Goal: Information Seeking & Learning: Find specific fact

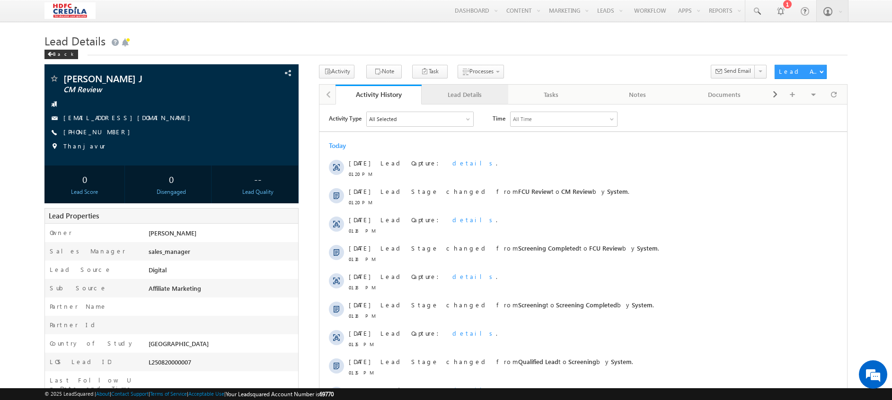
drag, startPoint x: 0, startPoint y: 0, endPoint x: 451, endPoint y: 98, distance: 462.0
click at [451, 98] on div "Lead Details" at bounding box center [464, 94] width 70 height 11
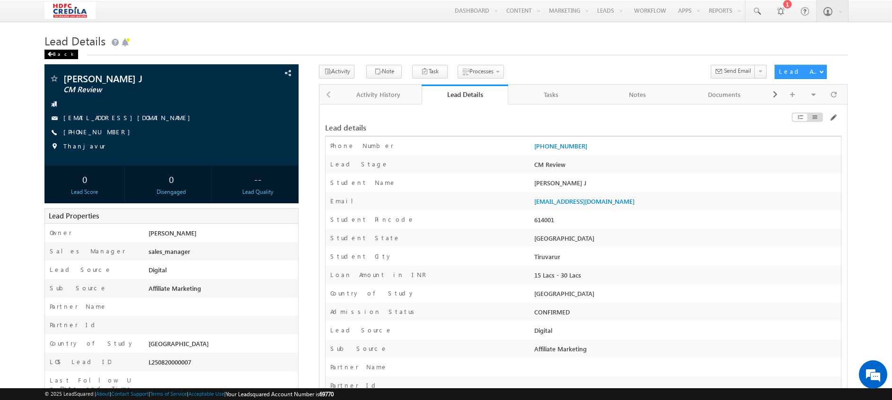
click at [45, 55] on div "Back" at bounding box center [61, 54] width 34 height 9
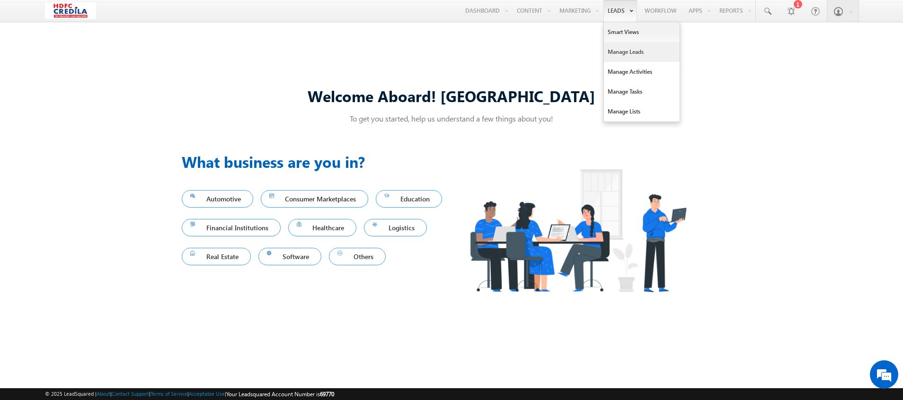
click at [617, 56] on link "Manage Leads" at bounding box center [642, 52] width 76 height 20
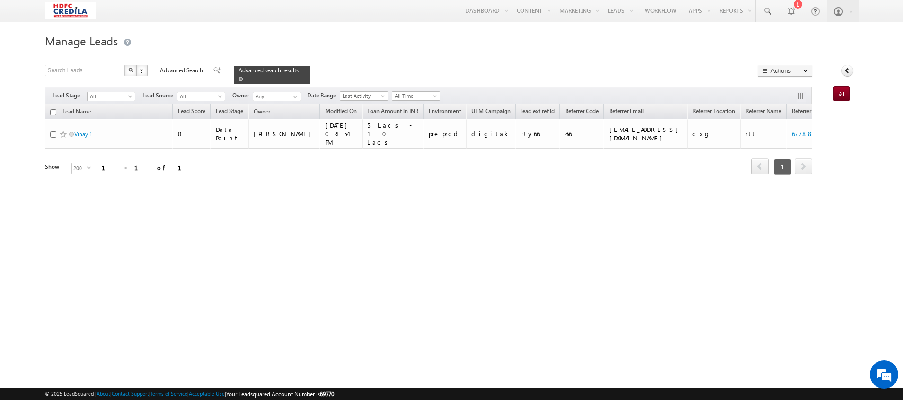
click at [294, 70] on div "Advanced search results" at bounding box center [272, 75] width 77 height 18
click at [288, 71] on div "Advanced search results" at bounding box center [272, 75] width 77 height 18
click at [293, 70] on div "Advanced search results" at bounding box center [272, 75] width 77 height 18
click at [243, 77] on span at bounding box center [240, 79] width 5 height 5
click at [293, 70] on div "Advanced search results" at bounding box center [272, 75] width 77 height 18
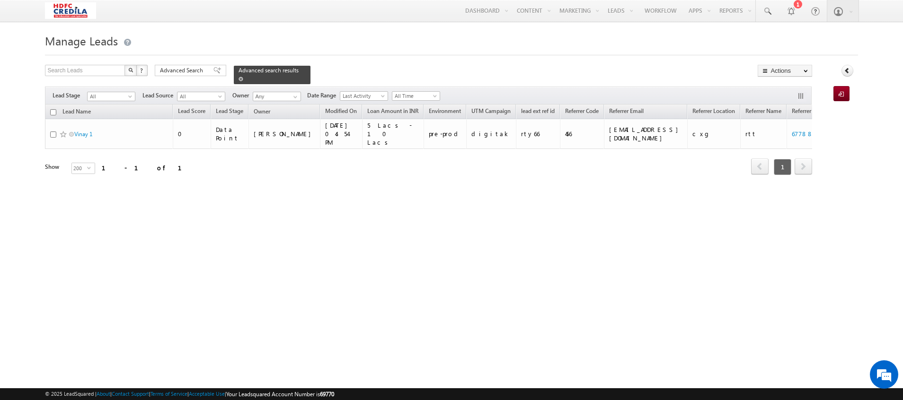
click at [243, 77] on span at bounding box center [240, 79] width 5 height 5
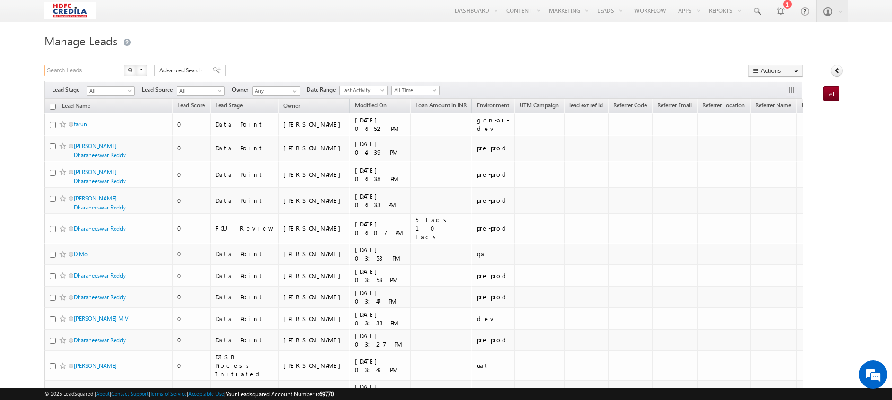
click at [83, 68] on input "Search Leads" at bounding box center [84, 70] width 81 height 11
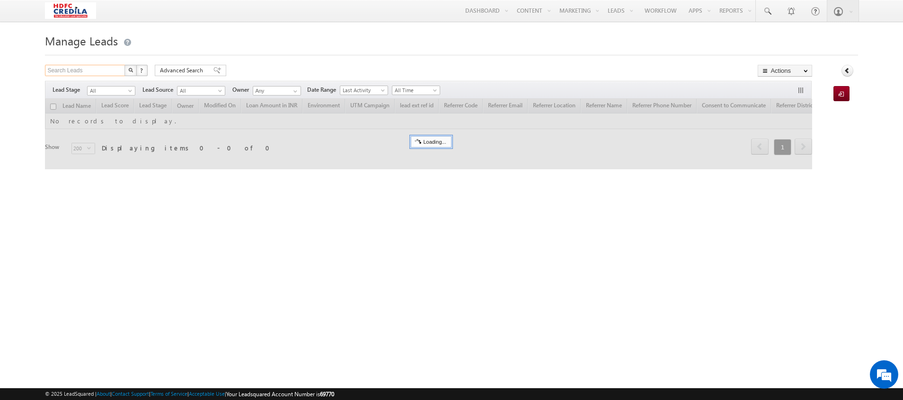
click at [80, 71] on input "Search Leads" at bounding box center [85, 70] width 81 height 11
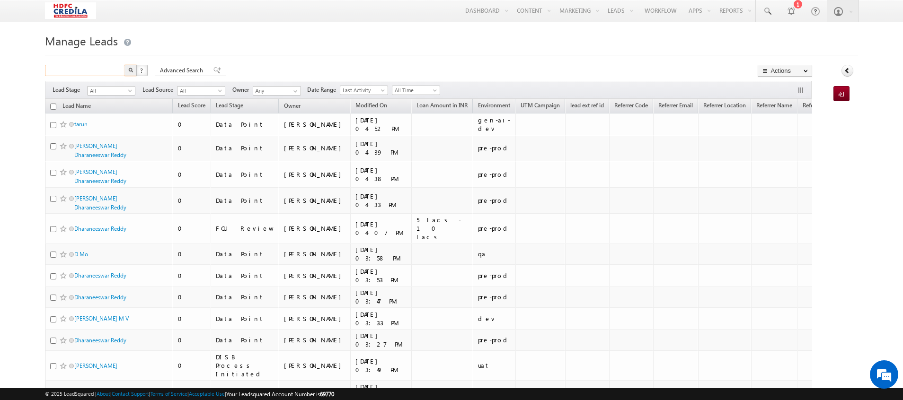
click at [80, 71] on input "text" at bounding box center [85, 70] width 81 height 11
click at [80, 71] on input "text" at bounding box center [84, 70] width 81 height 11
paste input "6910101827"
type input "6910101827"
click at [131, 71] on img "button" at bounding box center [130, 70] width 5 height 5
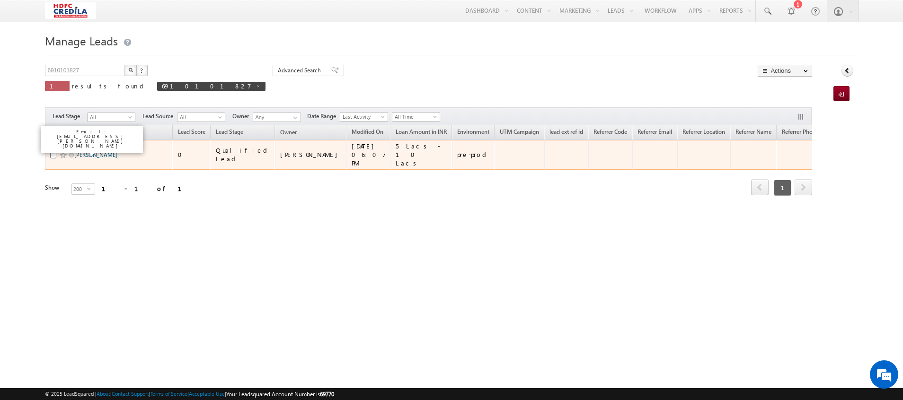
click at [107, 152] on link "Ryakala Vinay" at bounding box center [95, 154] width 43 height 7
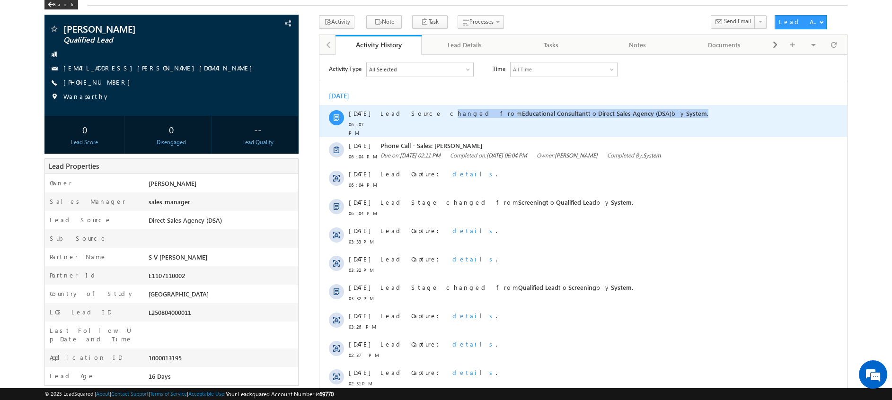
drag, startPoint x: 660, startPoint y: 109, endPoint x: 378, endPoint y: 113, distance: 282.0
click at [378, 113] on div "04 Aug 06:07 PM Lead Source changed from Educational Consultant to Direct Sales…" at bounding box center [583, 121] width 528 height 32
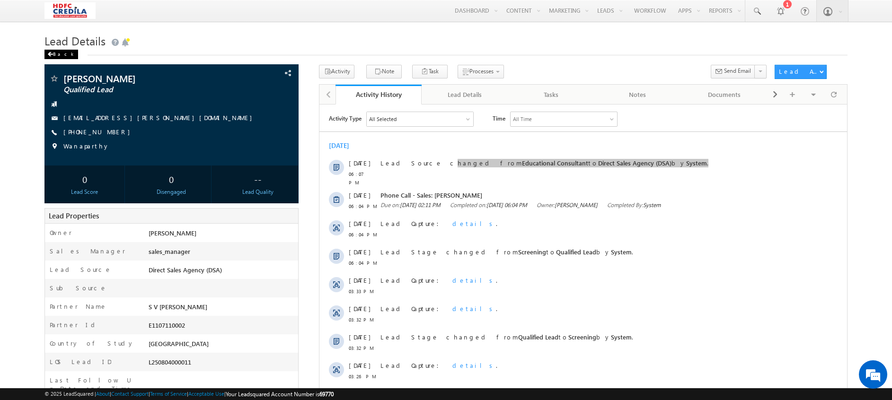
click at [54, 58] on div "Back" at bounding box center [61, 54] width 34 height 9
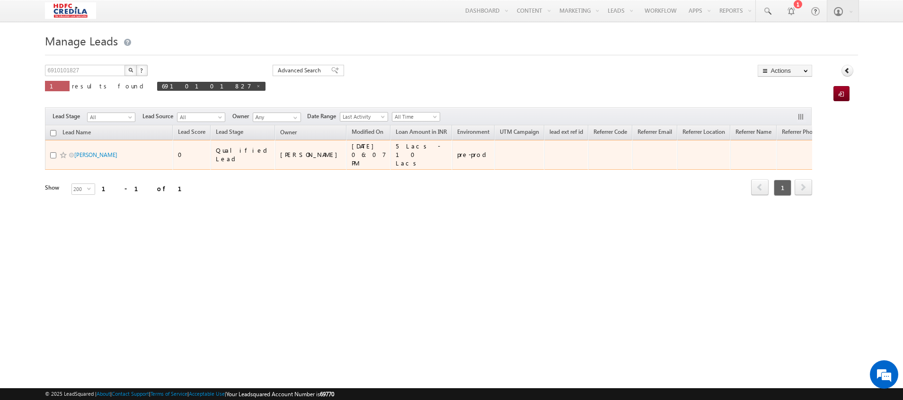
click at [90, 156] on div "[PERSON_NAME]" at bounding box center [109, 156] width 118 height 13
click at [89, 152] on link "[PERSON_NAME]" at bounding box center [95, 154] width 43 height 7
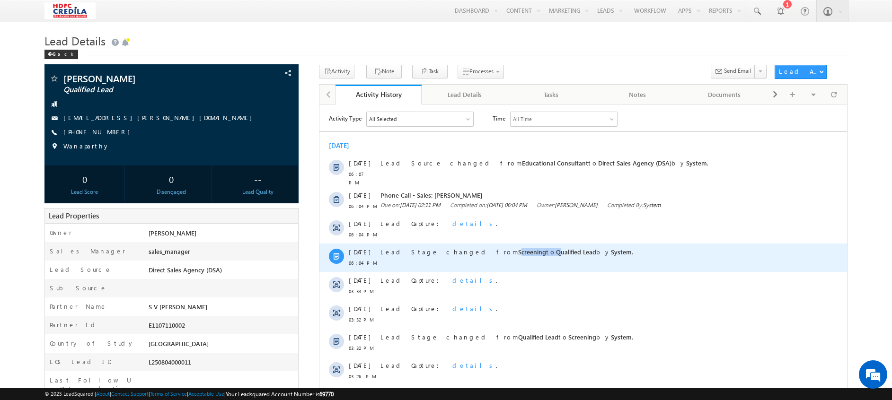
drag, startPoint x: 453, startPoint y: 249, endPoint x: 494, endPoint y: 253, distance: 40.9
click at [494, 253] on div "Lead Stage changed from Screening to Qualified Lead by System ." at bounding box center [587, 257] width 414 height 28
drag, startPoint x: 494, startPoint y: 253, endPoint x: 680, endPoint y: 255, distance: 186.0
click at [680, 255] on div "Lead Stage changed from Screening to Qualified Lead by System ." at bounding box center [587, 257] width 414 height 28
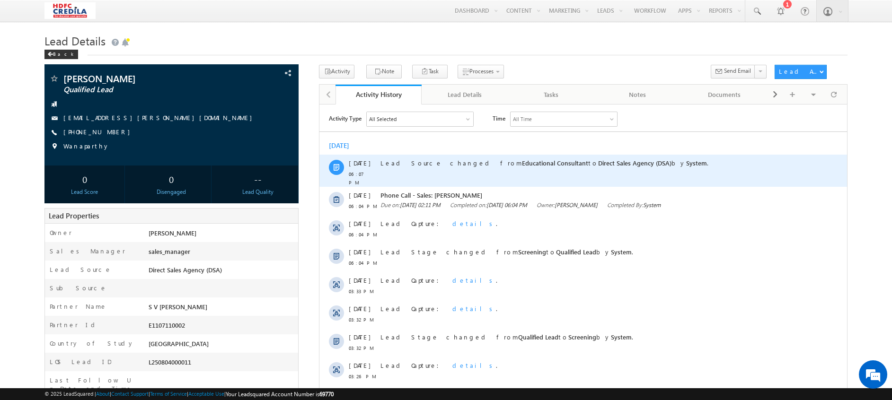
drag, startPoint x: 444, startPoint y: 157, endPoint x: 666, endPoint y: 167, distance: 222.6
click at [666, 167] on div "Lead Source changed from Educational Consultant to Direct Sales Agency (DSA) by…" at bounding box center [587, 170] width 414 height 32
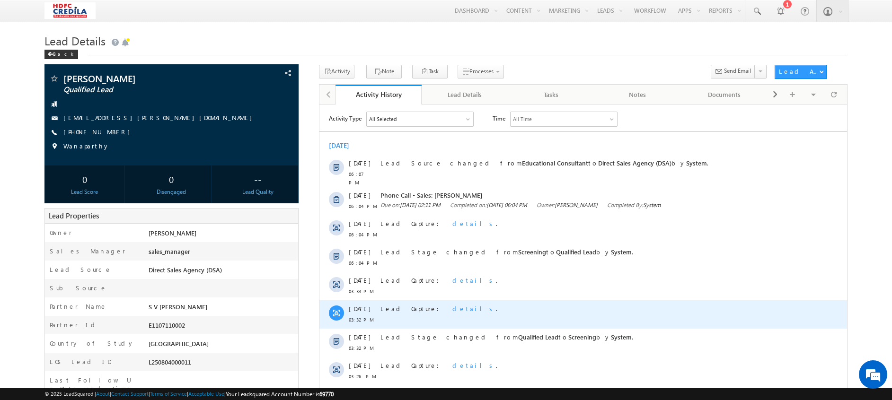
click at [567, 313] on div "Lead Capture: details ." at bounding box center [587, 314] width 414 height 28
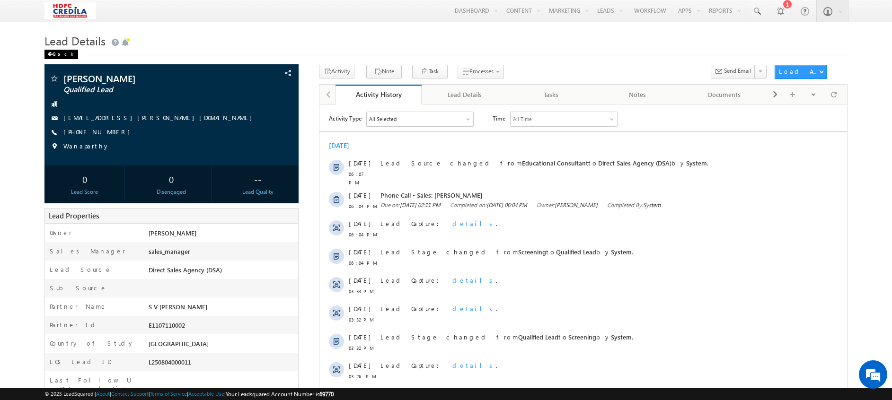
click at [54, 56] on div "Back" at bounding box center [61, 54] width 34 height 9
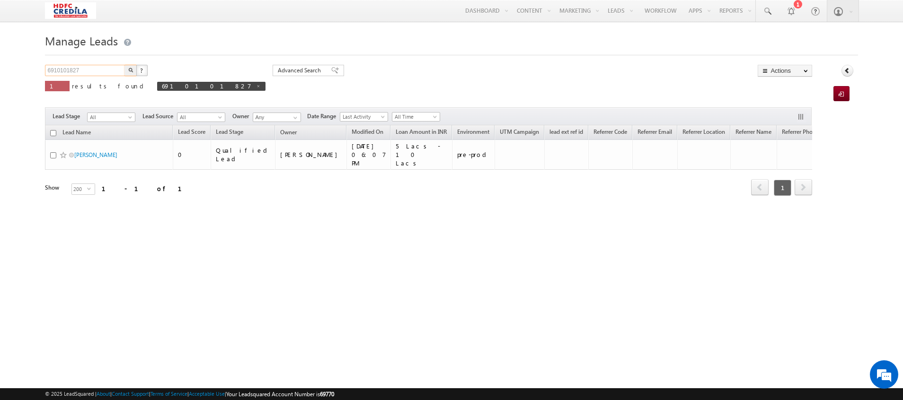
click at [93, 71] on input "6910101827" at bounding box center [85, 70] width 81 height 11
type input "6"
paste input "7010280021"
type input "7010280021"
click at [135, 72] on button "button" at bounding box center [130, 70] width 12 height 11
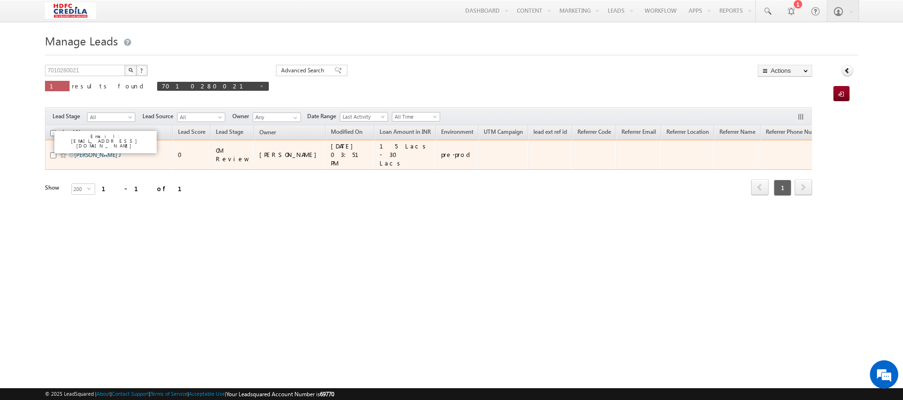
click at [83, 151] on link "[PERSON_NAME] J" at bounding box center [97, 154] width 46 height 7
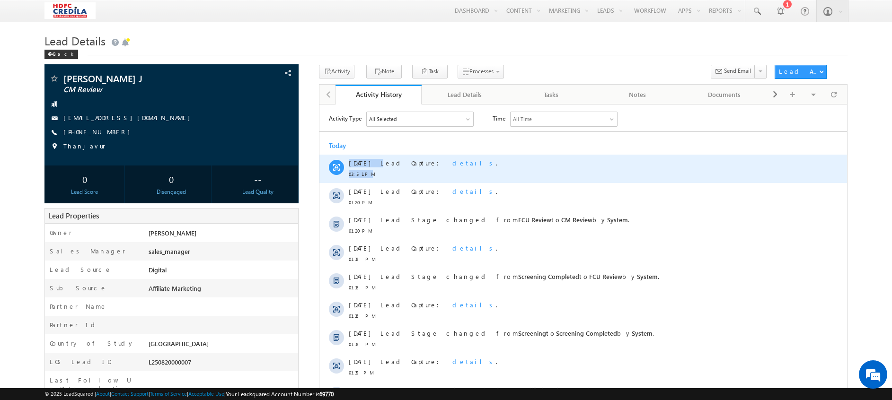
drag, startPoint x: 346, startPoint y: 164, endPoint x: 370, endPoint y: 176, distance: 26.7
click at [370, 176] on div "[DATE] 03:51 PM Lead Capture: details ." at bounding box center [583, 168] width 528 height 28
click at [452, 165] on span "details" at bounding box center [474, 163] width 44 height 8
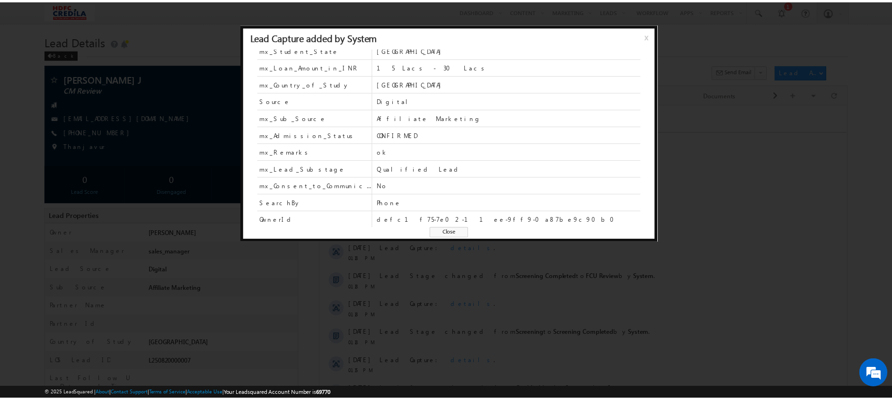
scroll to position [91, 0]
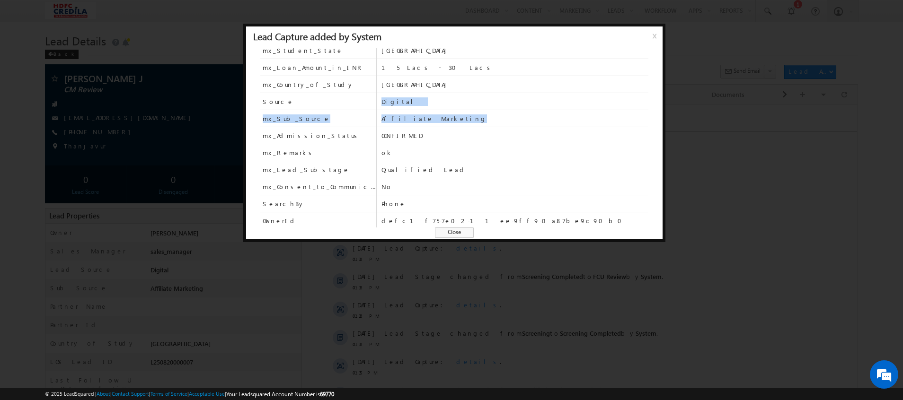
drag, startPoint x: 380, startPoint y: 102, endPoint x: 440, endPoint y: 119, distance: 62.6
click at [440, 119] on div "Phone [PHONE_NUMBER] EmailAddress [EMAIL_ADDRESS][DOMAIN_NAME] FirstName [PERSO…" at bounding box center [454, 138] width 388 height 180
click at [440, 117] on span "Affiliate Marketing" at bounding box center [514, 119] width 267 height 9
click at [438, 119] on span "Affiliate Marketing" at bounding box center [514, 119] width 267 height 9
drag, startPoint x: 438, startPoint y: 119, endPoint x: 377, endPoint y: 101, distance: 63.0
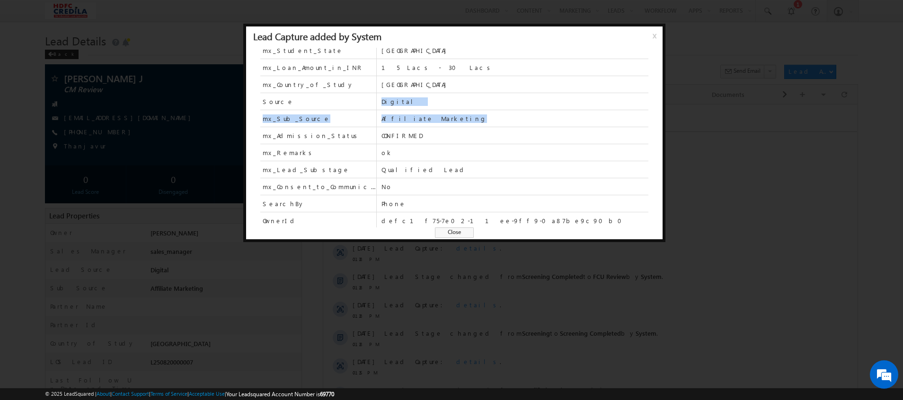
click at [377, 101] on div "Phone [PHONE_NUMBER] EmailAddress [EMAIL_ADDRESS][DOMAIN_NAME] FirstName [PERSO…" at bounding box center [454, 138] width 388 height 180
click at [650, 33] on div "Lead Capture added by System x" at bounding box center [454, 36] width 416 height 21
click at [656, 31] on span "x" at bounding box center [656, 39] width 8 height 17
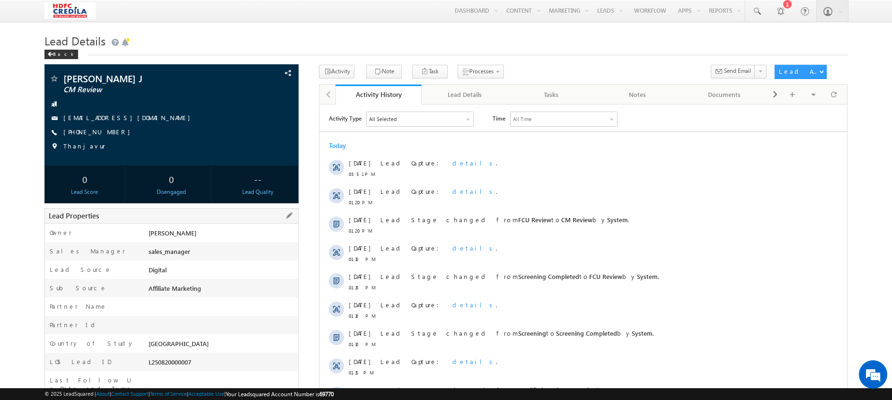
scroll to position [117, 0]
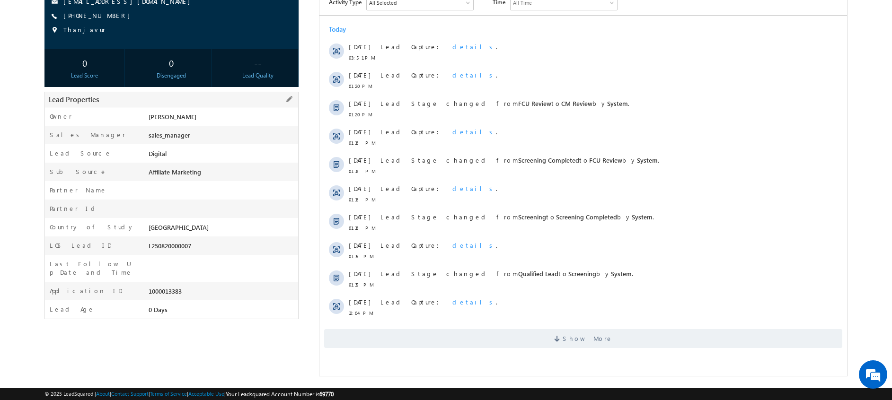
click at [170, 287] on div "1000013383" at bounding box center [222, 293] width 152 height 13
copy div "1000013383"
